Goal: Task Accomplishment & Management: Manage account settings

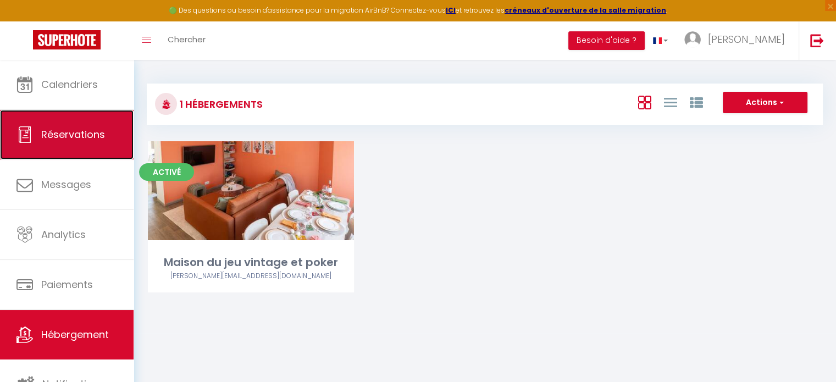
click at [87, 136] on span "Réservations" at bounding box center [73, 135] width 64 height 14
select select "not_cancelled"
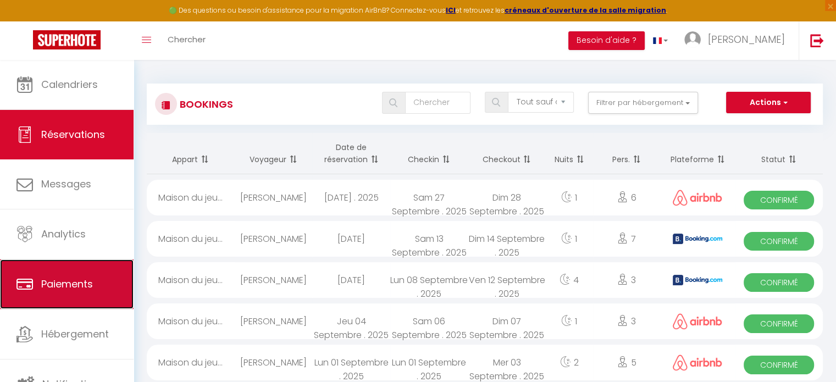
click at [103, 275] on link "Paiements" at bounding box center [67, 284] width 134 height 49
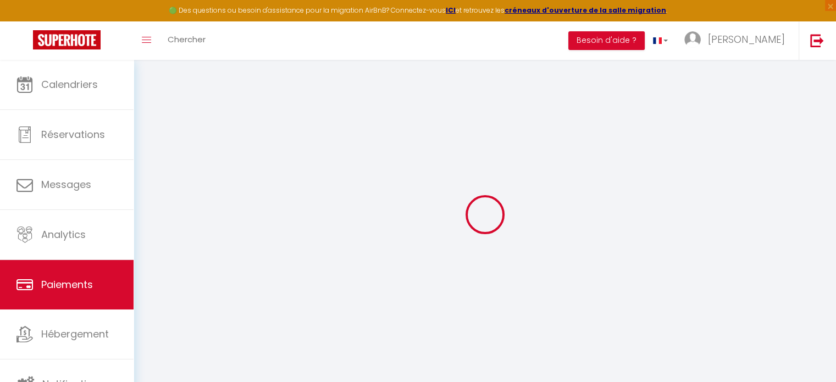
select select "2"
select select "0"
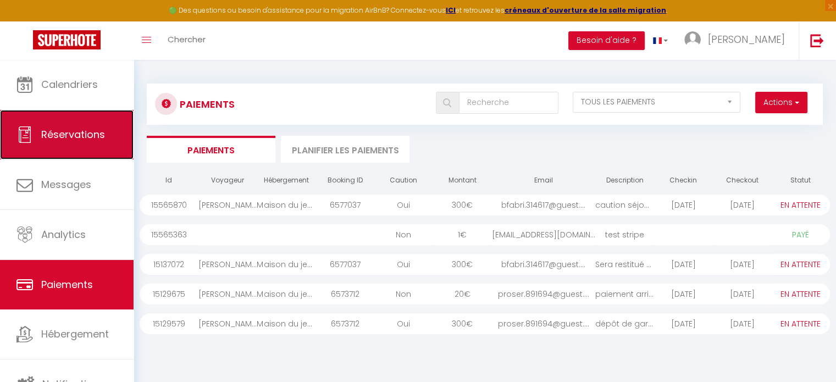
click at [89, 130] on span "Réservations" at bounding box center [73, 135] width 64 height 14
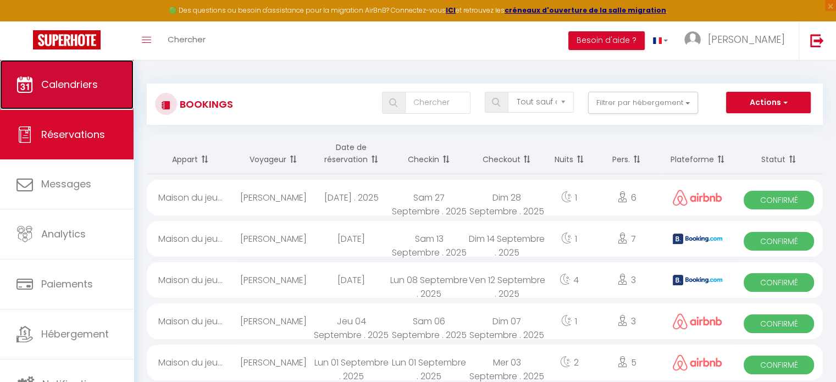
click at [72, 97] on link "Calendriers" at bounding box center [67, 84] width 134 height 49
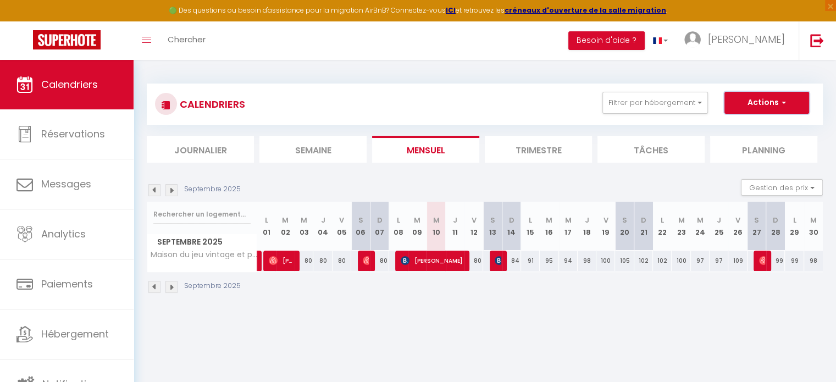
click at [769, 102] on button "Actions" at bounding box center [767, 103] width 85 height 22
click at [495, 98] on div "CALENDRIERS Filtrer par hébergement Tous Maison du jeu vintage et poker Effacer…" at bounding box center [485, 104] width 660 height 25
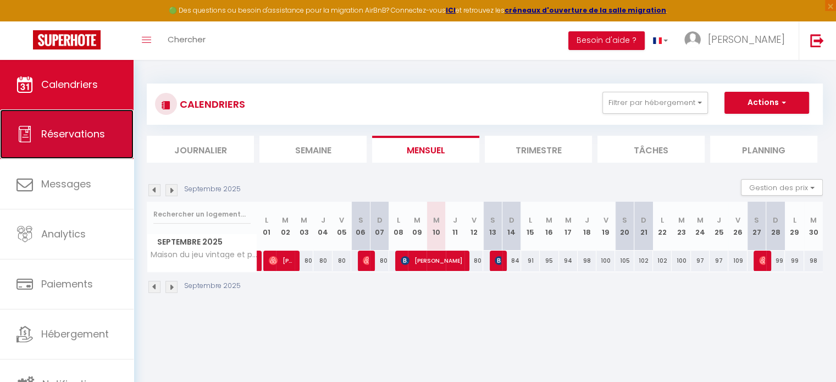
click at [57, 142] on link "Réservations" at bounding box center [67, 133] width 134 height 49
select select "not_cancelled"
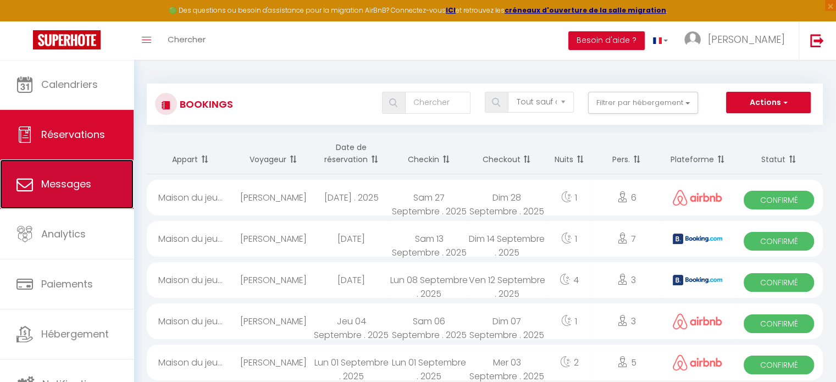
click at [97, 192] on link "Messages" at bounding box center [67, 183] width 134 height 49
select select "message"
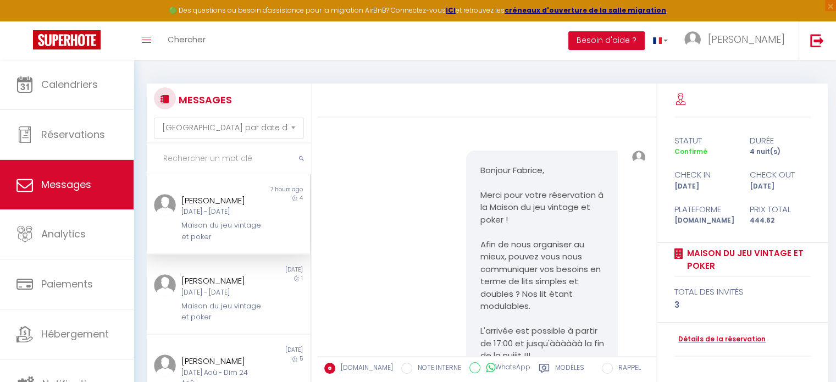
scroll to position [1880, 0]
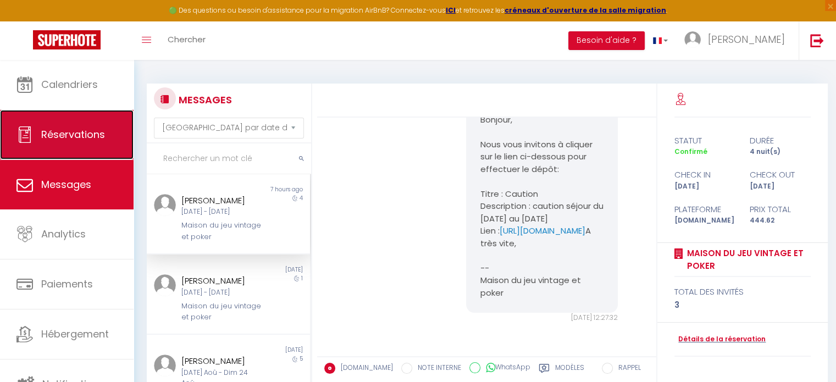
click at [70, 141] on link "Réservations" at bounding box center [67, 134] width 134 height 49
select select "not_cancelled"
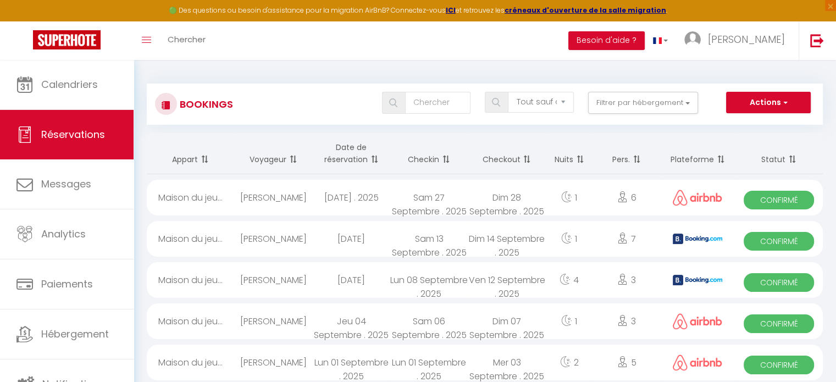
click at [331, 240] on div "[DATE]" at bounding box center [351, 239] width 78 height 36
select select "OK"
select select "KO"
select select "0"
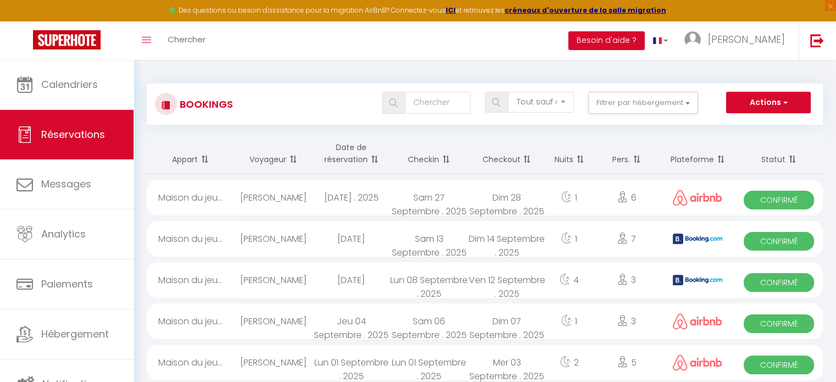
select select "1"
select select
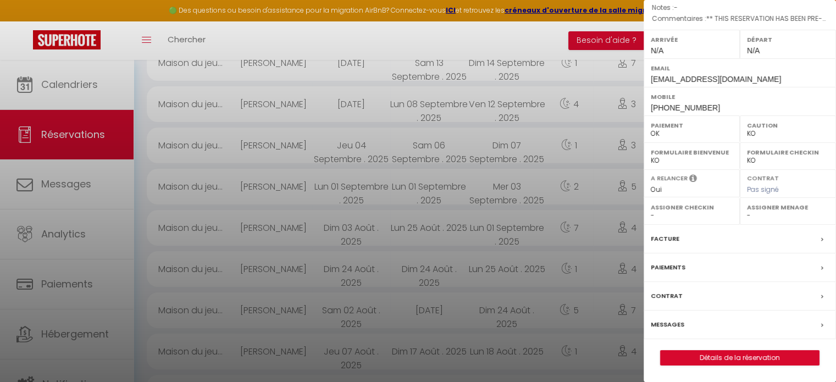
scroll to position [220, 0]
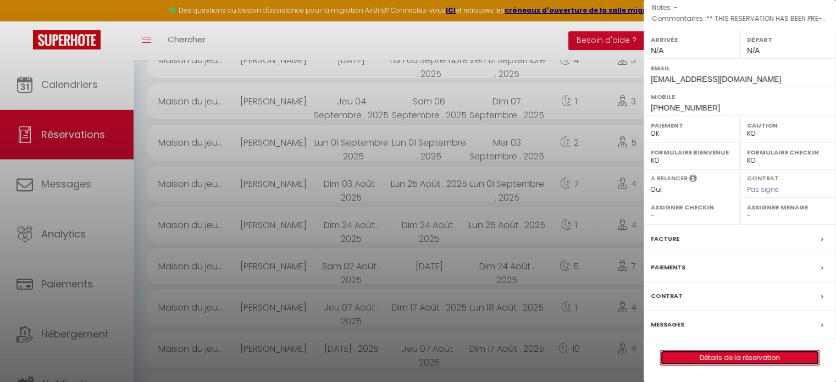
click at [743, 359] on link "Détails de la réservation" at bounding box center [740, 358] width 158 height 14
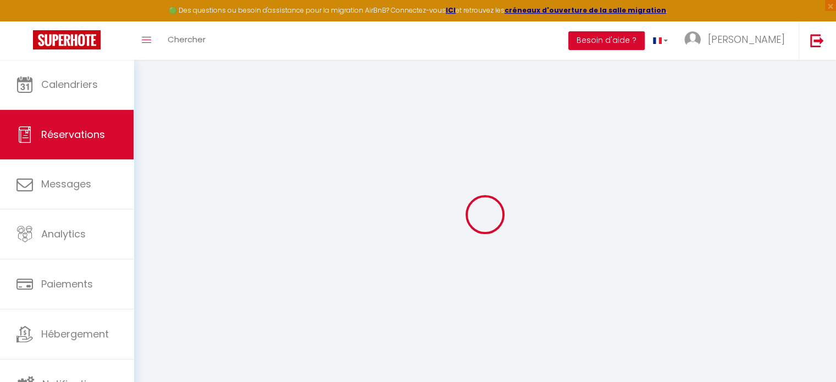
type input "Pascale"
type input "[PERSON_NAME]"
type input "[EMAIL_ADDRESS][DOMAIN_NAME]"
type input "[PHONE_NUMBER]"
select select "FR"
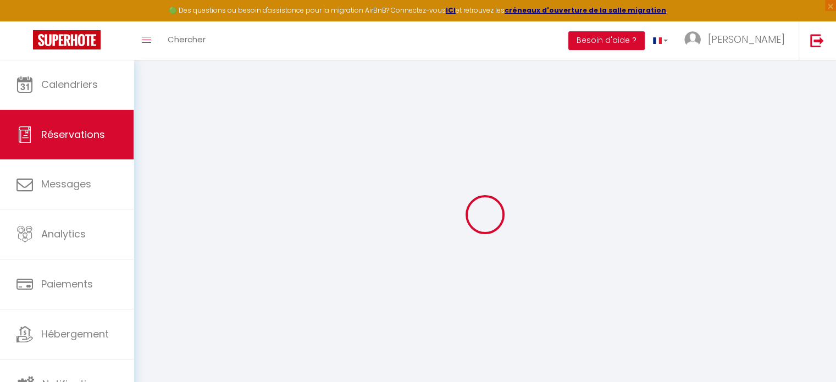
type input "23.83"
type input "2.26"
select select "75739"
select select "1"
select select
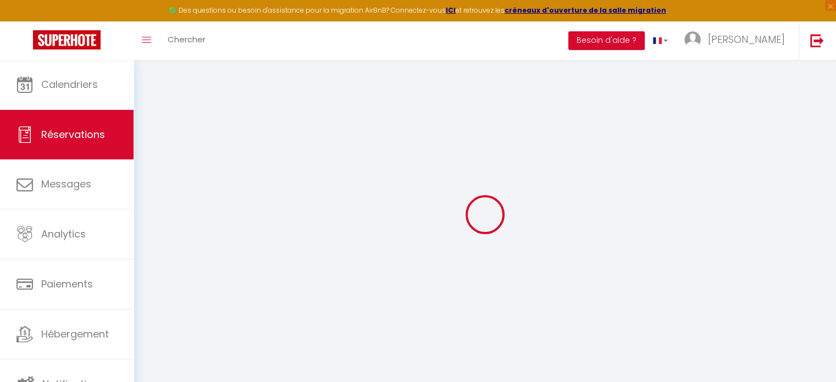
select select
type input "5"
type input "2"
select select "12"
select select
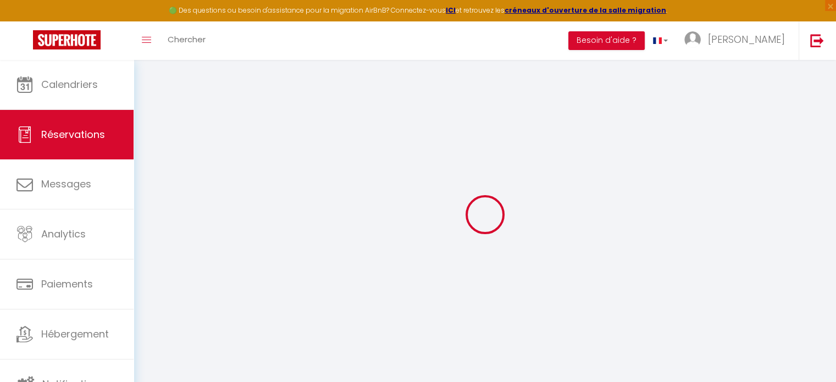
type input "93.84"
checkbox input "false"
type input "0"
select select "2"
type input "0"
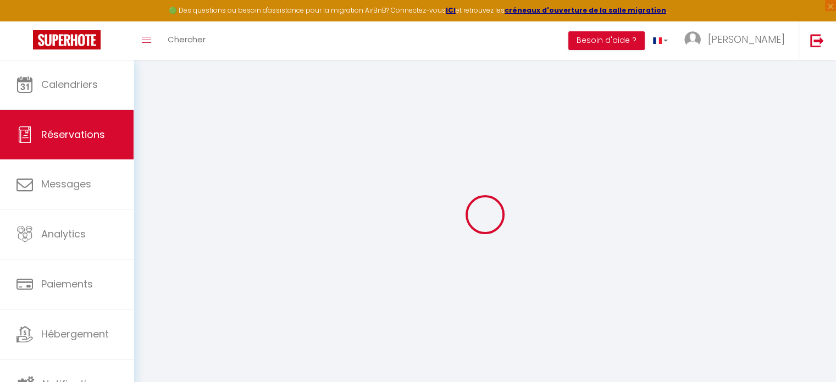
type input "0"
select select
select select "14"
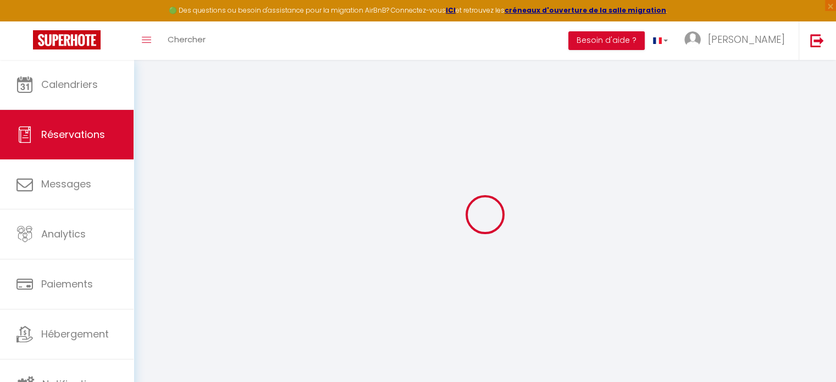
checkbox input "false"
select select
checkbox input "false"
select select
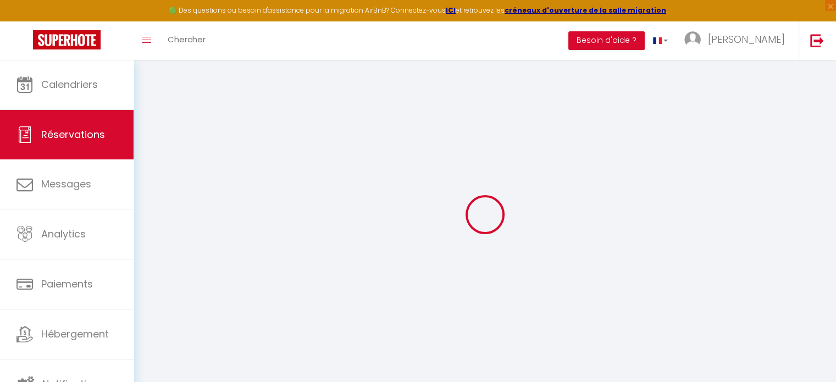
select select
checkbox input "false"
type textarea "** THIS RESERVATION HAS BEEN PRE-PAID ** Approximate time of arrival: between 1…"
type input "65"
type input "2.82"
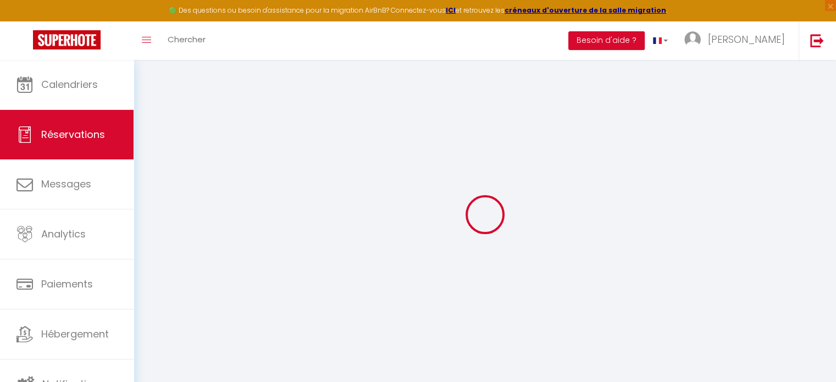
select select
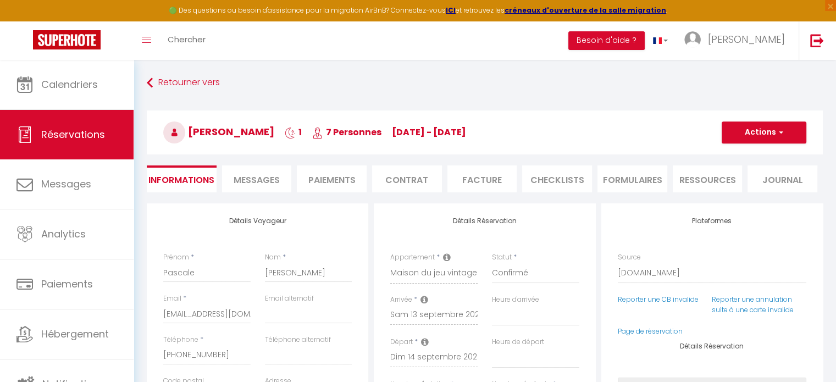
checkbox input "false"
select select
click at [781, 136] on span "button" at bounding box center [779, 133] width 7 height 10
click at [616, 146] on h3 "[PERSON_NAME] 1 7 Personnes [DATE] - [DATE]" at bounding box center [485, 133] width 676 height 44
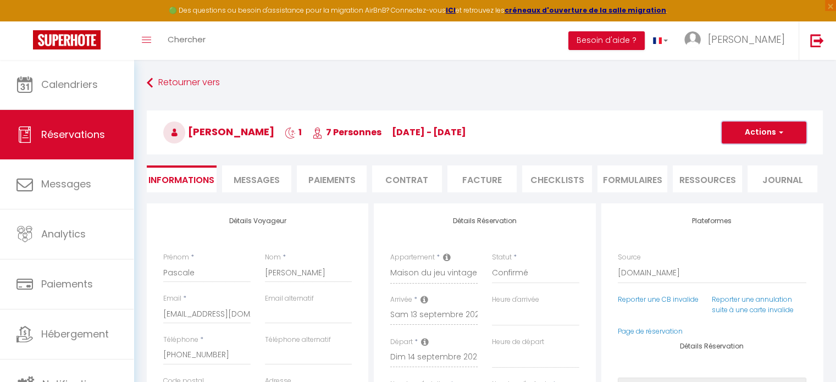
click at [783, 130] on button "Actions" at bounding box center [764, 133] width 85 height 22
click at [643, 150] on h3 "[PERSON_NAME] 1 7 Personnes [DATE] - [DATE]" at bounding box center [485, 133] width 676 height 44
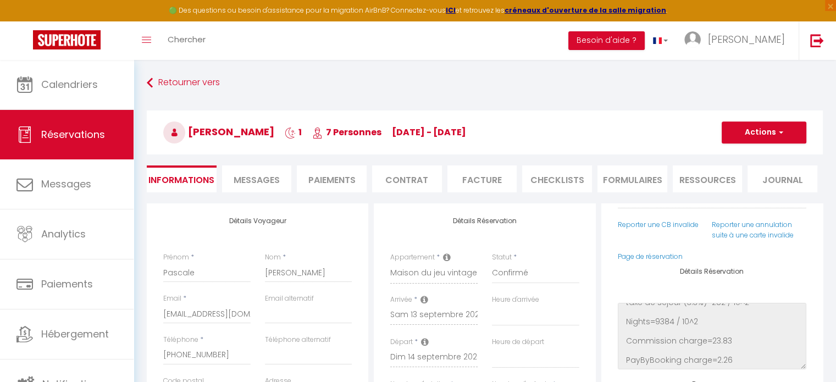
click at [332, 186] on li "Paiements" at bounding box center [332, 179] width 70 height 27
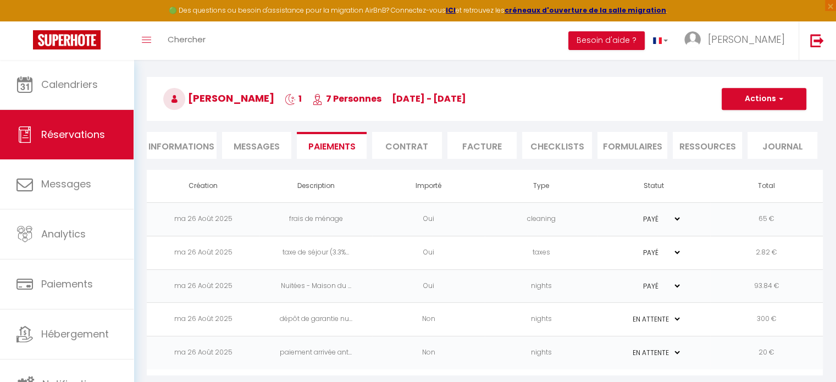
scroll to position [59, 0]
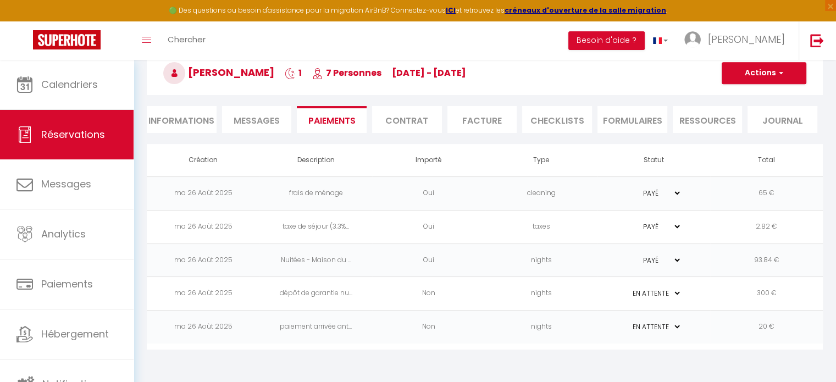
click at [200, 116] on li "Informations" at bounding box center [182, 119] width 70 height 27
select select
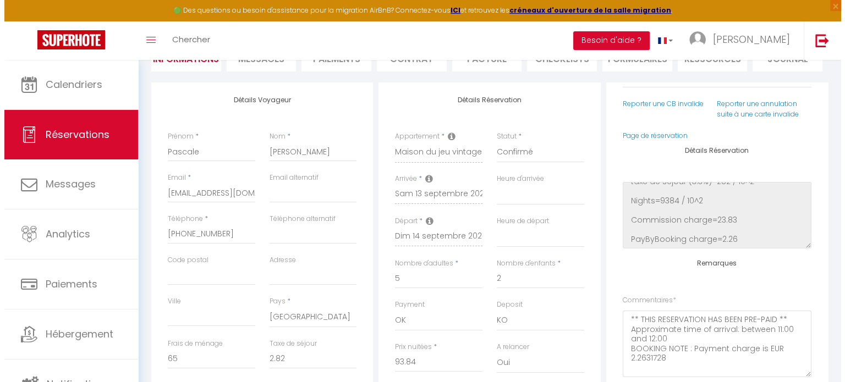
scroll to position [59, 0]
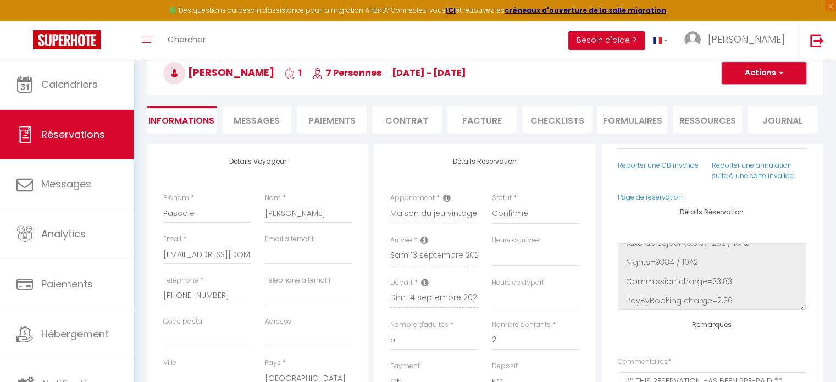
click at [772, 66] on button "Actions" at bounding box center [764, 73] width 85 height 22
click at [594, 73] on h3 "[PERSON_NAME] 1 7 Personnes [DATE] - [DATE]" at bounding box center [485, 73] width 676 height 44
click at [331, 118] on li "Paiements" at bounding box center [332, 119] width 70 height 27
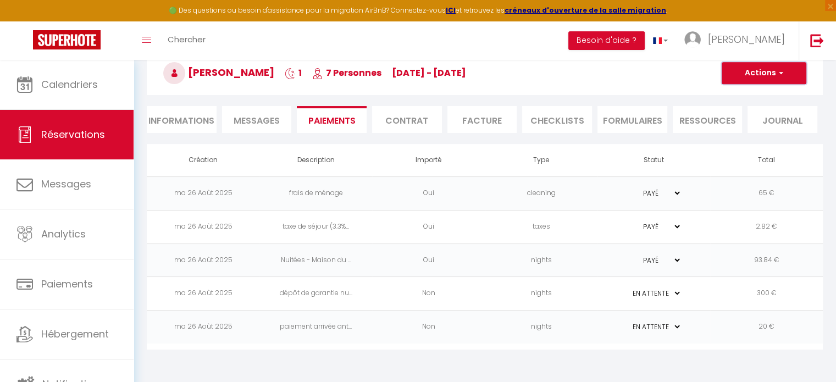
click at [775, 71] on button "Actions" at bounding box center [764, 73] width 85 height 22
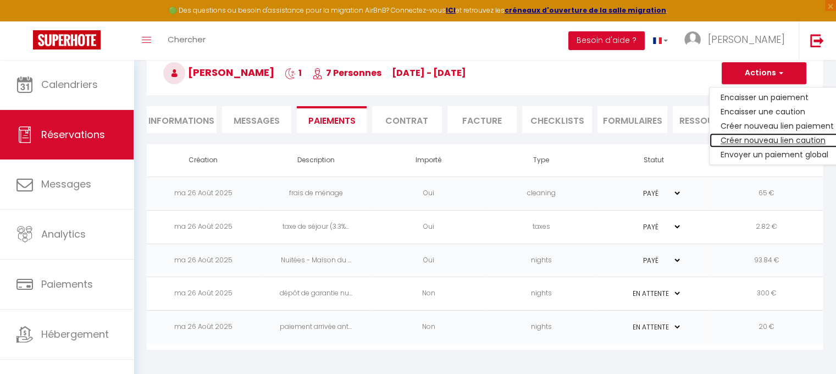
click at [787, 138] on link "Créer nouveau lien caution" at bounding box center [777, 140] width 135 height 14
select select "nights"
type input "[EMAIL_ADDRESS][DOMAIN_NAME]"
select select "15967"
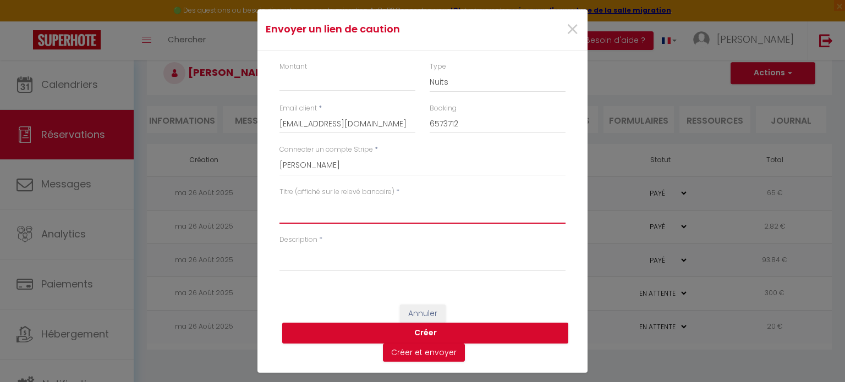
click at [329, 214] on textarea "Titre (affiché sur le relevé bancaire)" at bounding box center [422, 210] width 286 height 26
type textarea "dépôt de garantie"
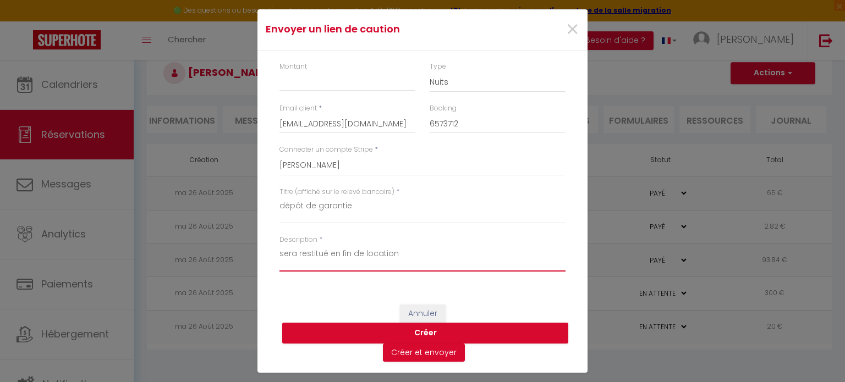
type textarea "sera restitué en fin de location"
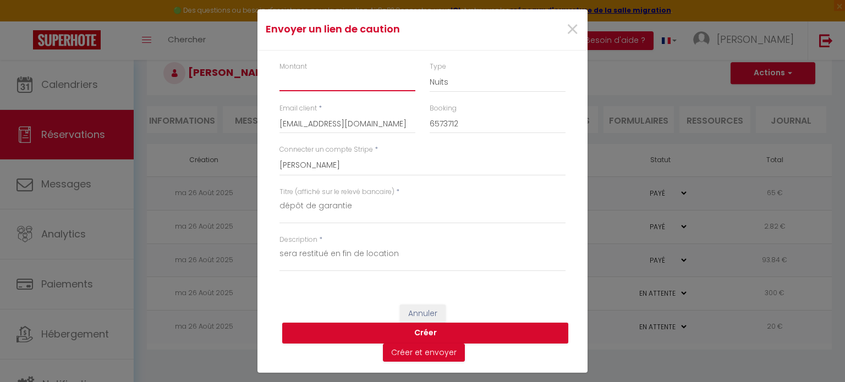
click at [329, 87] on input "Montant" at bounding box center [347, 81] width 136 height 20
type input "300"
click at [418, 356] on button "Créer et envoyer" at bounding box center [424, 353] width 82 height 19
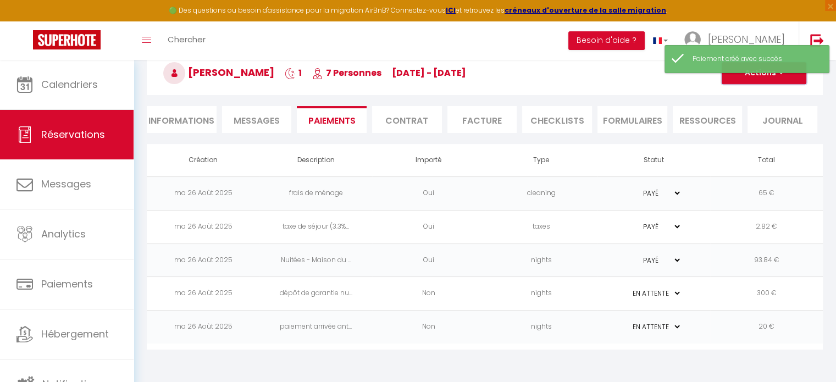
click at [762, 78] on button "Actions" at bounding box center [764, 73] width 85 height 22
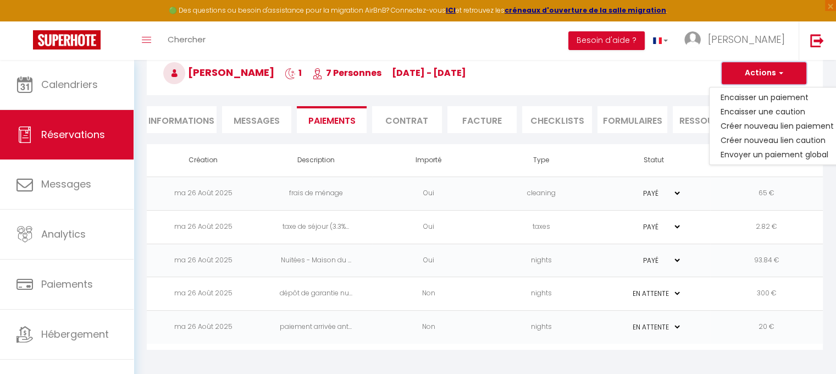
select select "fr"
type input "[EMAIL_ADDRESS][DOMAIN_NAME]"
type input "Demande de dépôt"
type textarea "Bonjour, Nous vous invitons à cliquer sur le lien ci-dessous pour effectuer le …"
select select "0"
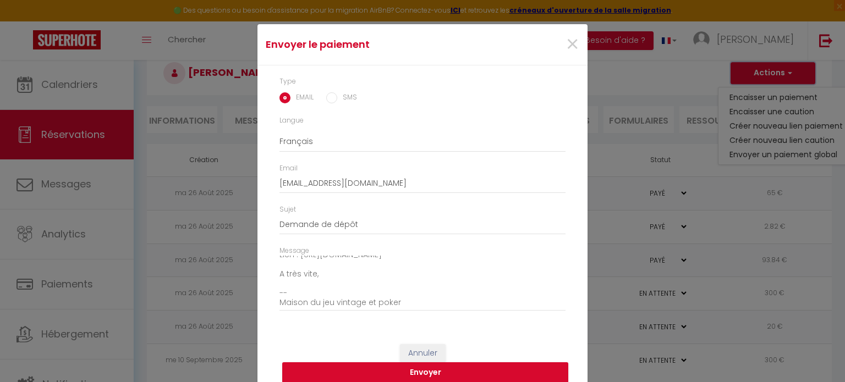
scroll to position [32, 0]
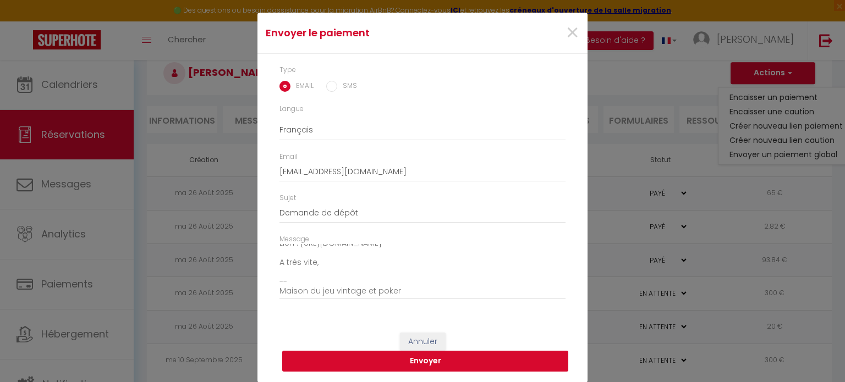
click at [426, 360] on button "Envoyer" at bounding box center [425, 361] width 286 height 21
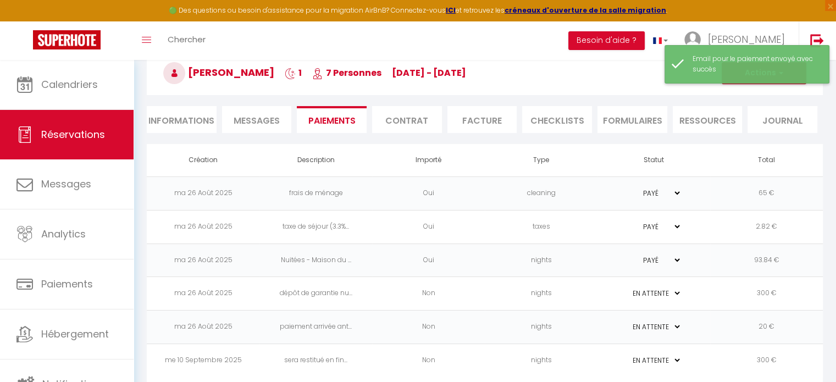
click at [778, 78] on div "Email pour le paiement envoyé avec succès" at bounding box center [747, 64] width 165 height 38
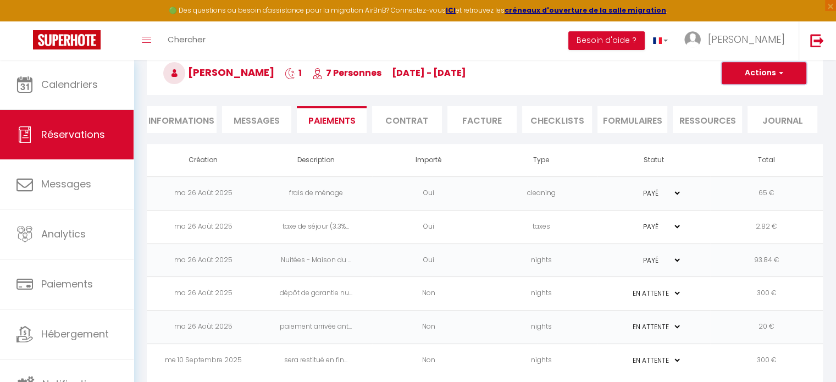
click at [775, 75] on button "Actions" at bounding box center [764, 73] width 85 height 22
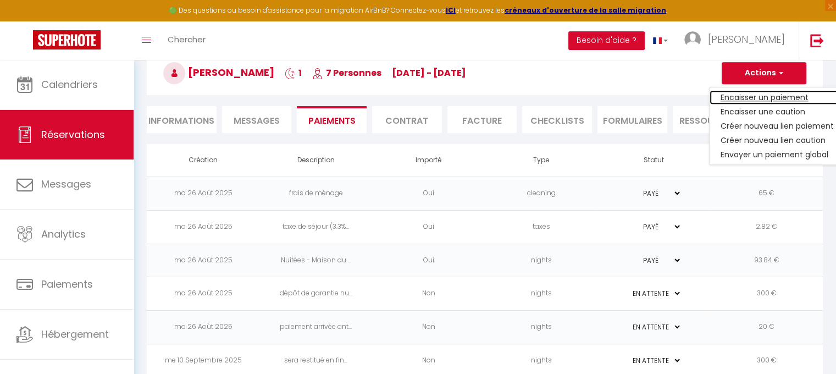
click at [777, 96] on link "Encaisser un paiement" at bounding box center [777, 97] width 135 height 14
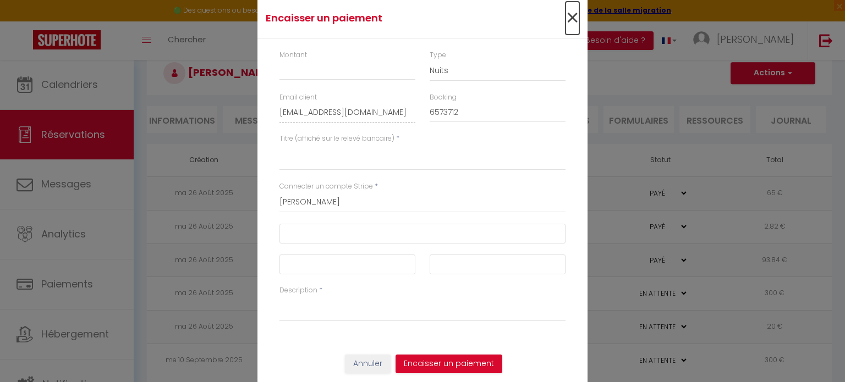
click at [567, 16] on span "×" at bounding box center [572, 18] width 14 height 33
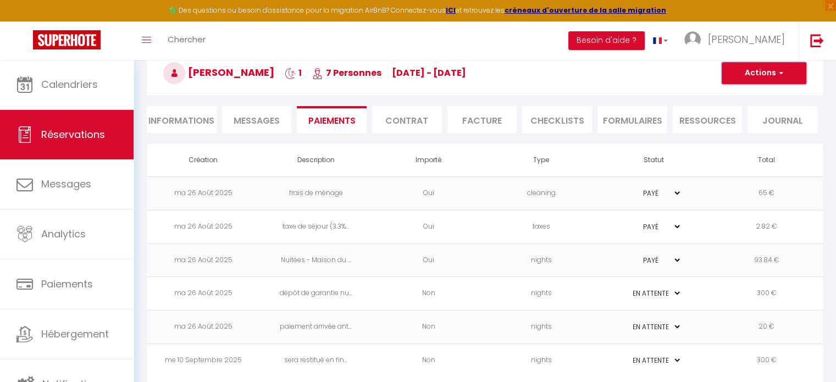
click at [770, 79] on button "Actions" at bounding box center [764, 73] width 85 height 22
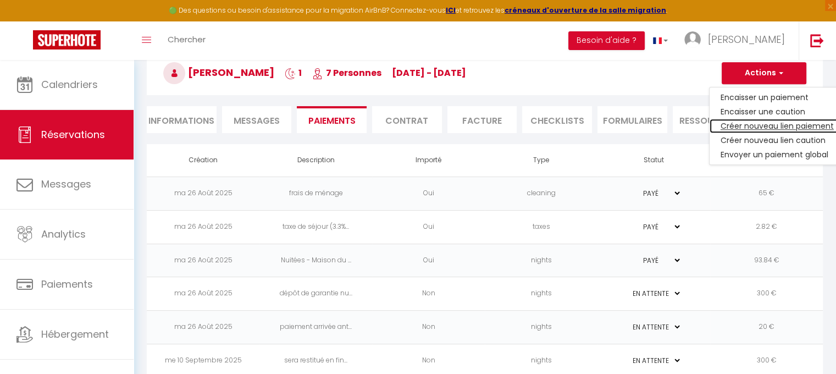
click at [775, 124] on link "Créer nouveau lien paiement" at bounding box center [777, 126] width 135 height 14
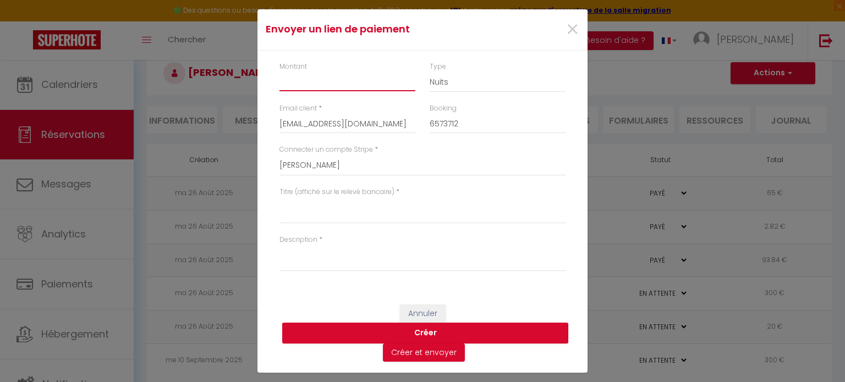
click at [315, 83] on input "Montant" at bounding box center [347, 81] width 136 height 20
type input "20"
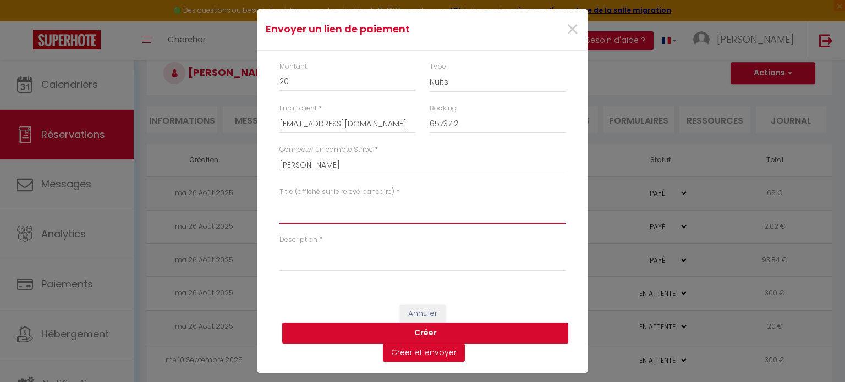
click at [324, 213] on textarea "Titre (affiché sur le relevé bancaire)" at bounding box center [422, 210] width 286 height 26
type textarea "arrivée anticipée"
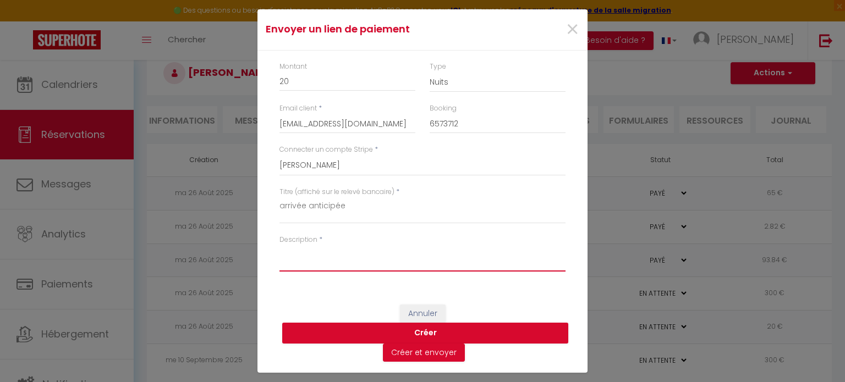
click at [332, 262] on textarea "Description" at bounding box center [422, 258] width 286 height 26
type textarea "arrivée anticipée"
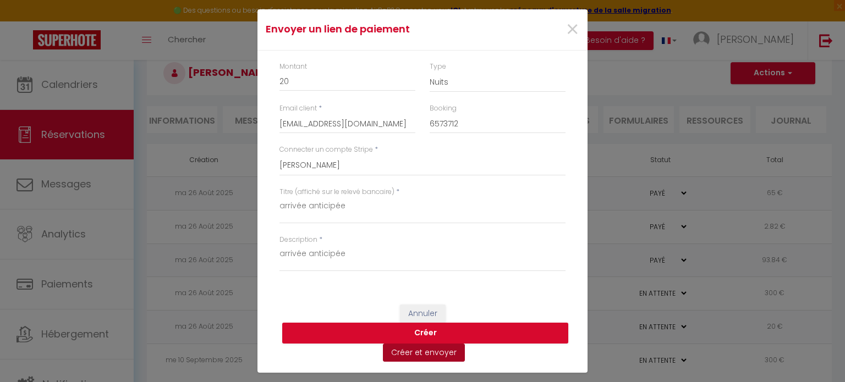
click at [444, 355] on button "Créer et envoyer" at bounding box center [424, 353] width 82 height 19
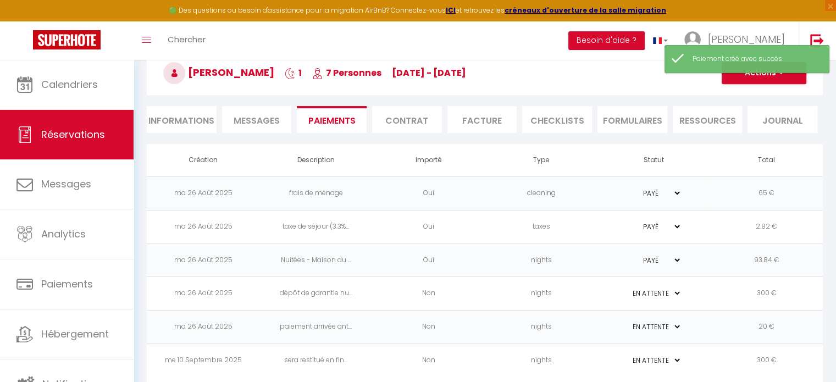
type input "Demande de paiement"
type textarea "Bonjour, Nous vous invitons à cliquer sur le lien ci-dessous pour effectuer le …"
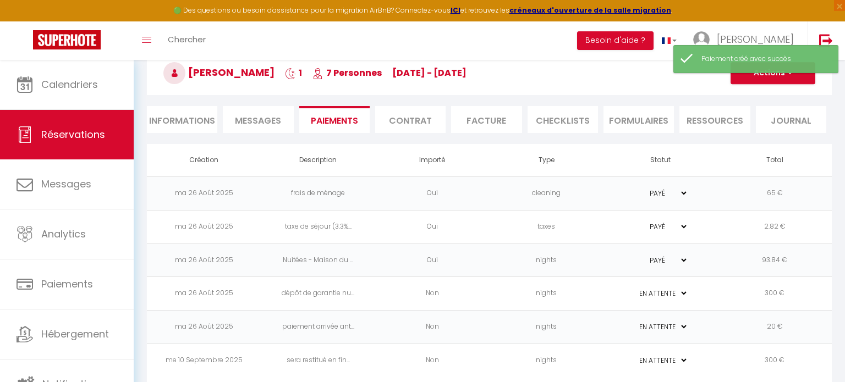
select select "0"
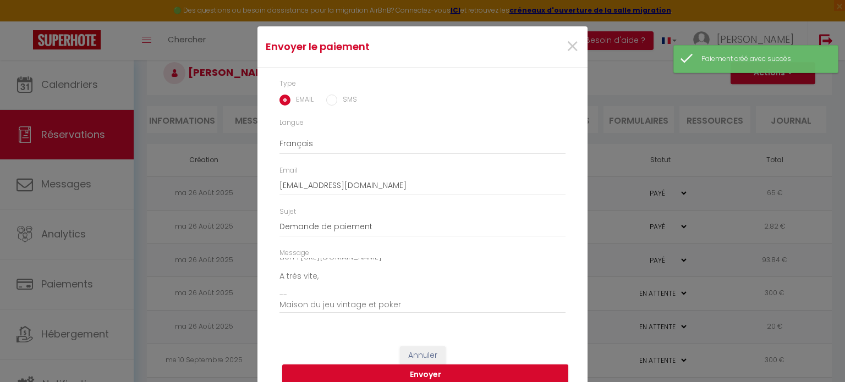
scroll to position [32, 0]
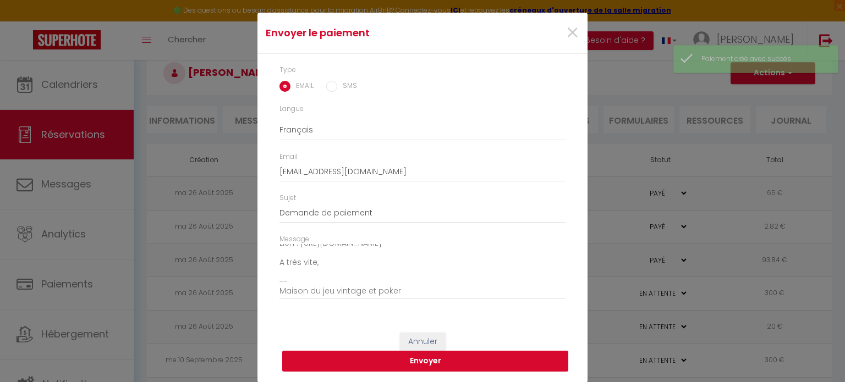
click at [416, 359] on button "Envoyer" at bounding box center [425, 361] width 286 height 21
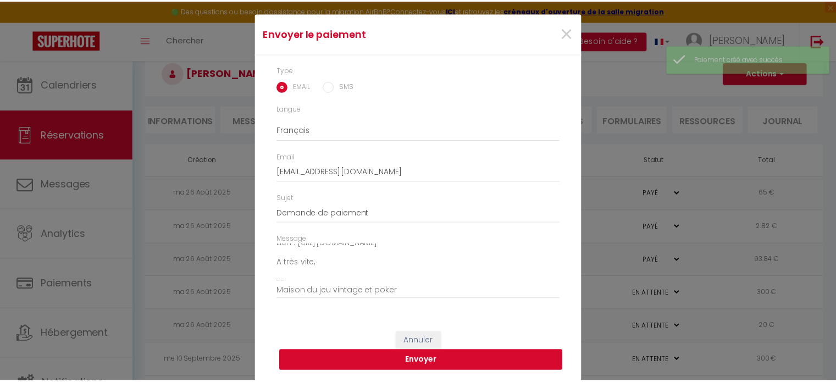
scroll to position [18, 0]
